Goal: Check status

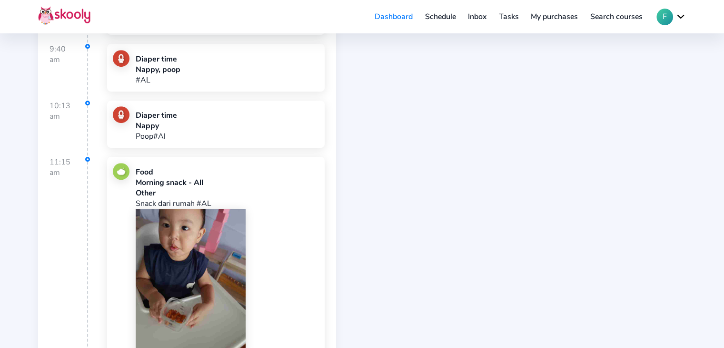
scroll to position [670, 0]
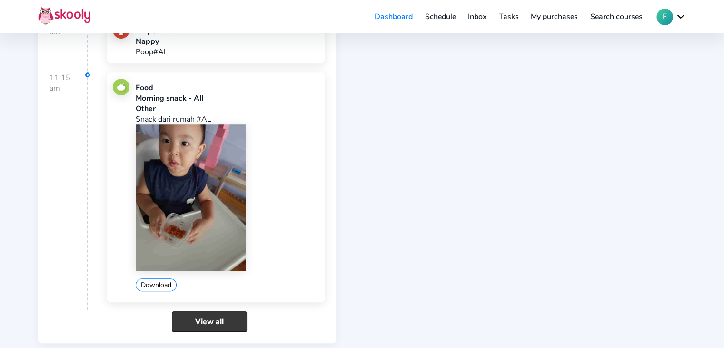
click at [213, 318] on link "View all" at bounding box center [209, 321] width 75 height 20
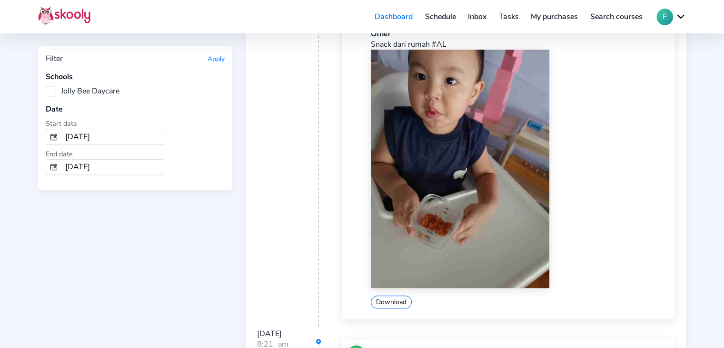
scroll to position [1000, 0]
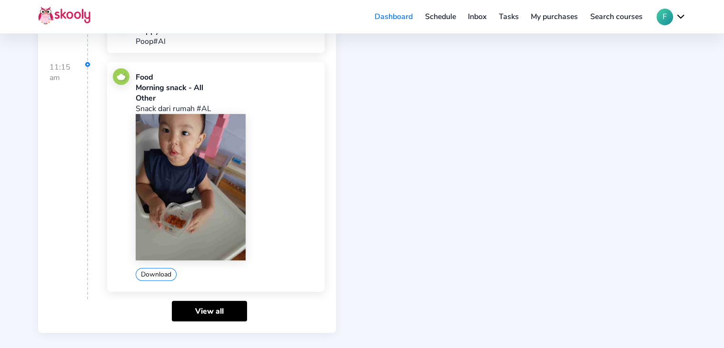
scroll to position [682, 0]
